Goal: Find specific page/section: Find specific page/section

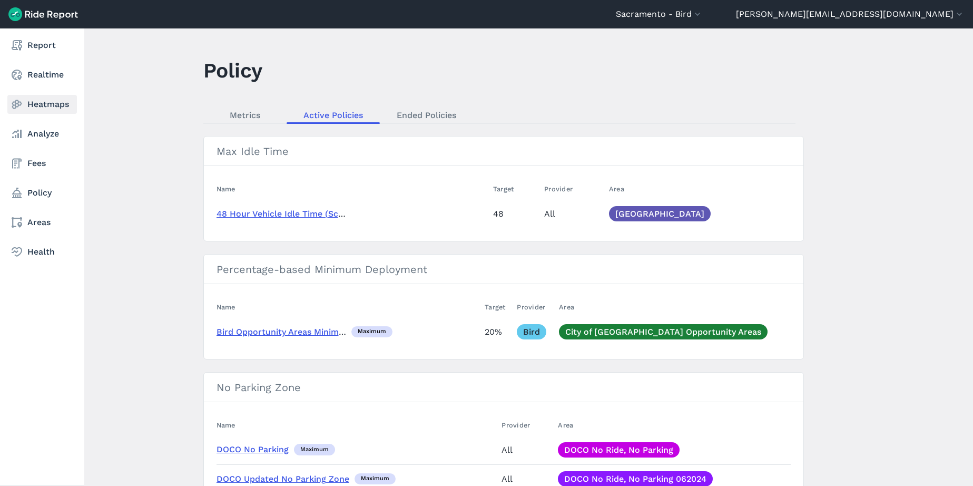
scroll to position [141, 0]
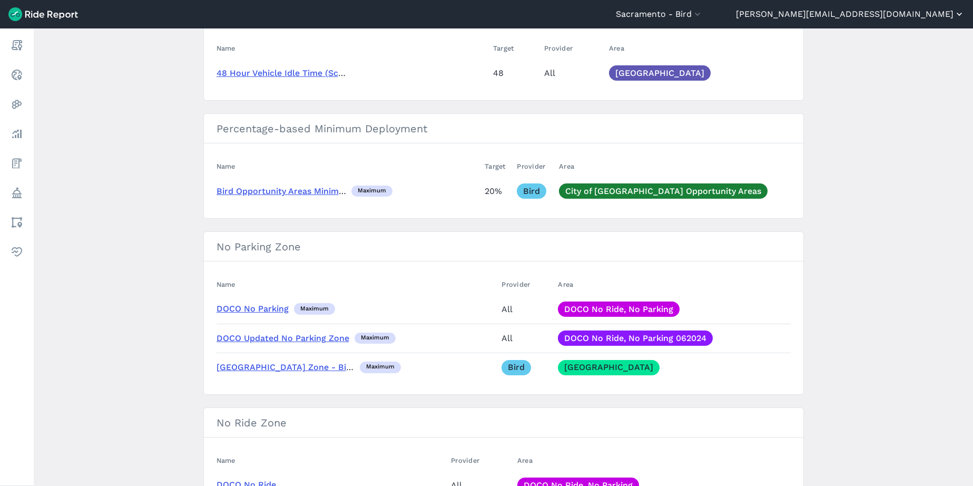
click at [913, 17] on button "[PERSON_NAME][EMAIL_ADDRESS][DOMAIN_NAME]" at bounding box center [850, 14] width 229 height 13
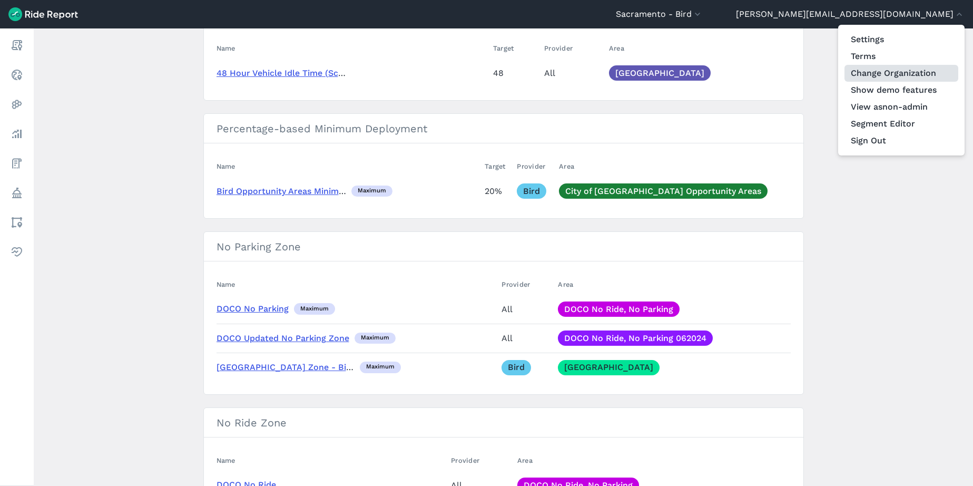
click at [909, 76] on link "Change Organization" at bounding box center [902, 73] width 114 height 17
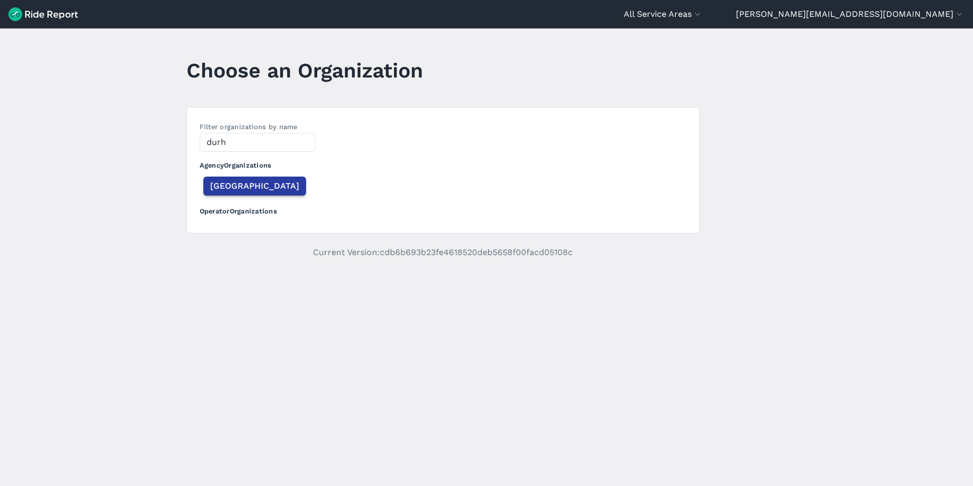
type input "durh"
click at [237, 191] on span "[GEOGRAPHIC_DATA]" at bounding box center [254, 186] width 89 height 13
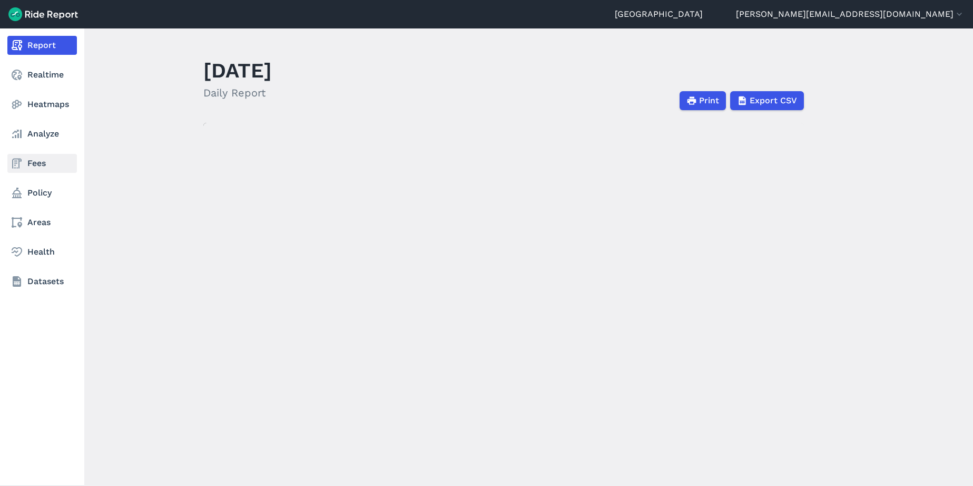
click at [34, 158] on link "Fees" at bounding box center [42, 163] width 70 height 19
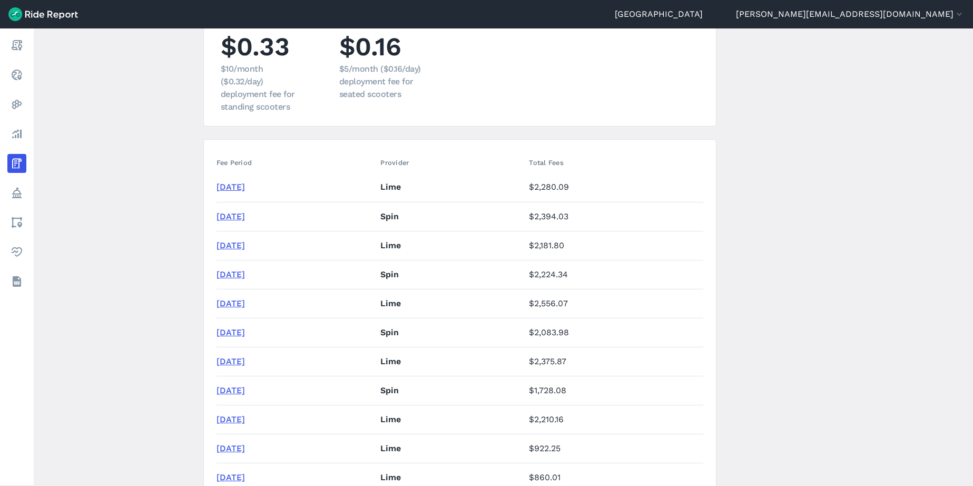
scroll to position [178, 0]
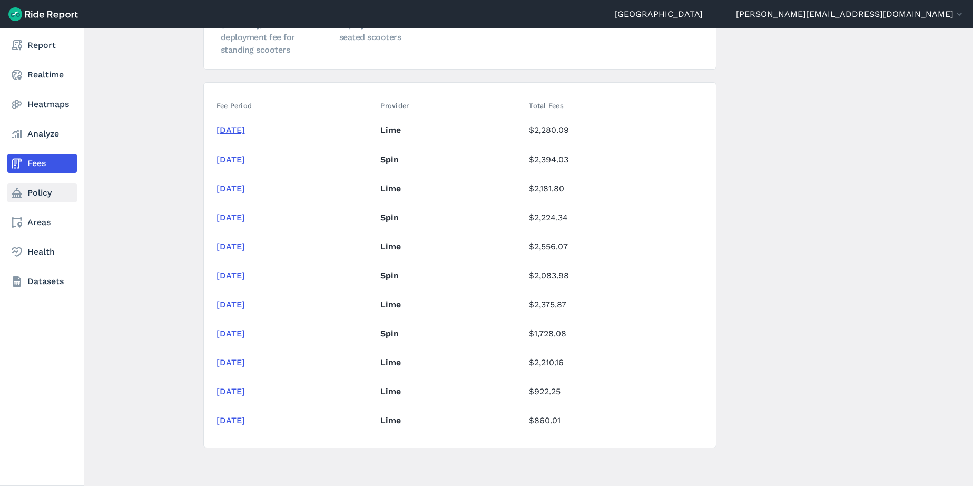
click at [31, 193] on link "Policy" at bounding box center [42, 192] width 70 height 19
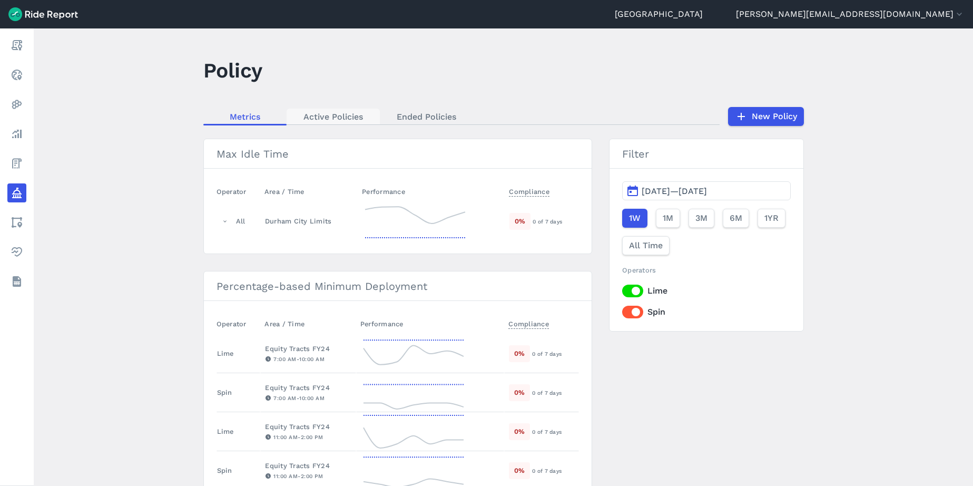
click at [320, 121] on link "Active Policies" at bounding box center [333, 117] width 93 height 16
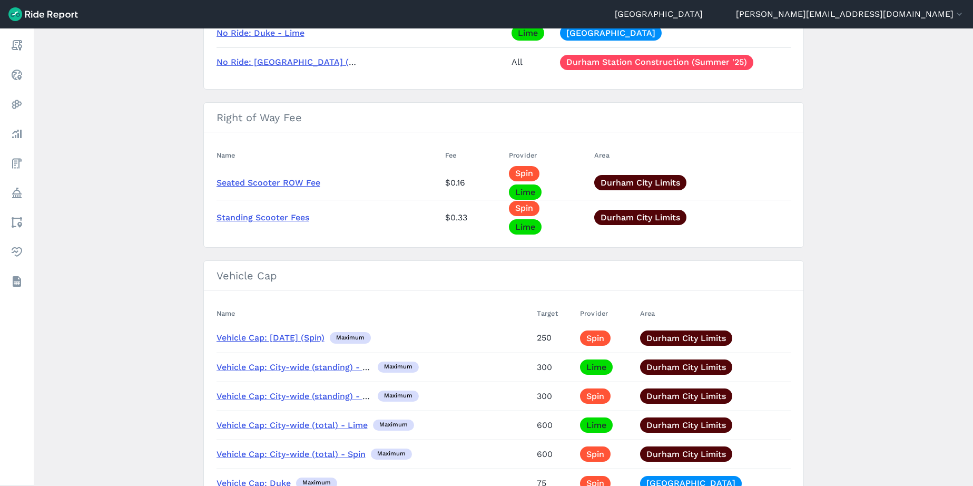
scroll to position [946, 0]
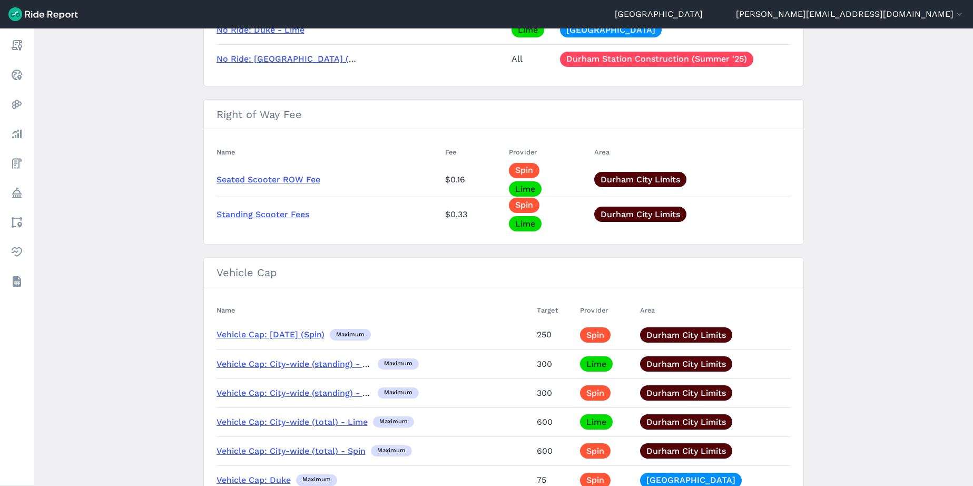
click at [237, 181] on link "Seated Scooter ROW Fee" at bounding box center [269, 179] width 104 height 10
